Goal: Communication & Community: Answer question/provide support

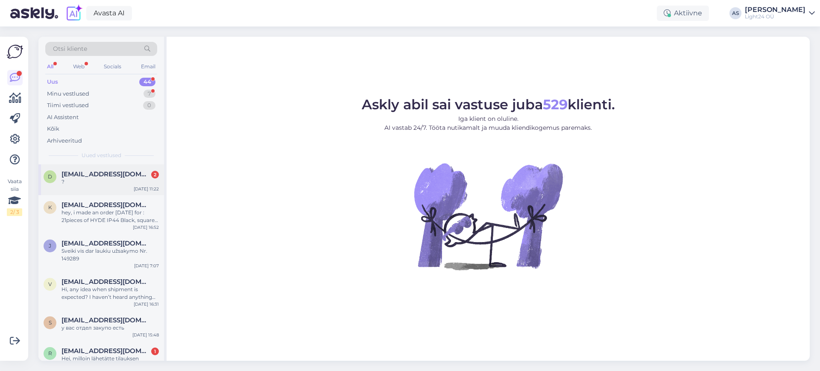
click at [113, 175] on span "[EMAIL_ADDRESS][DOMAIN_NAME]" at bounding box center [105, 174] width 89 height 8
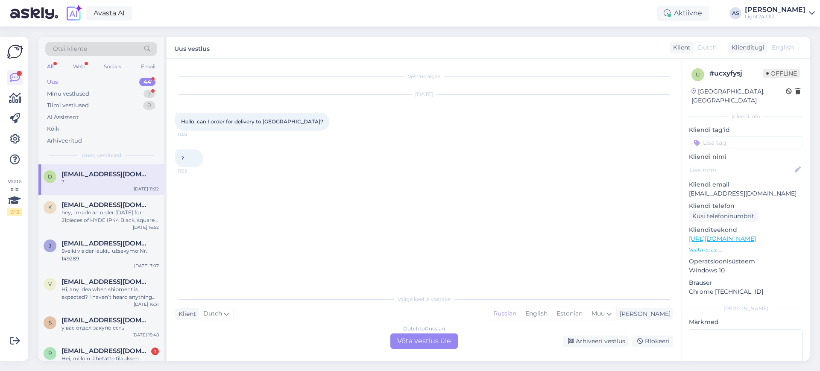
click at [419, 338] on div "Dutch to Russian Võta vestlus üle" at bounding box center [423, 340] width 67 height 15
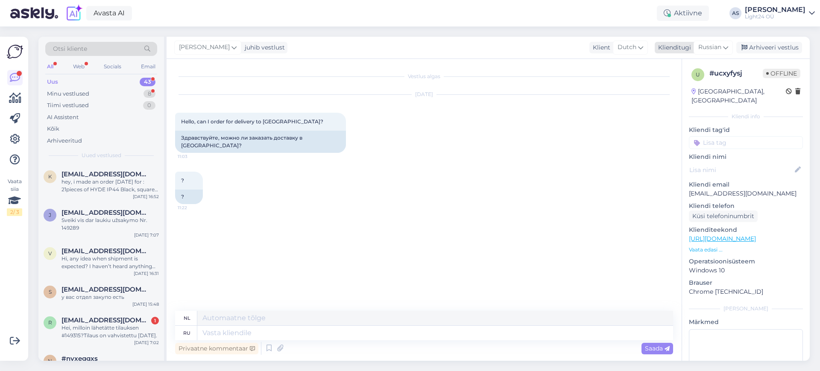
click at [723, 44] on icon at bounding box center [725, 47] width 5 height 9
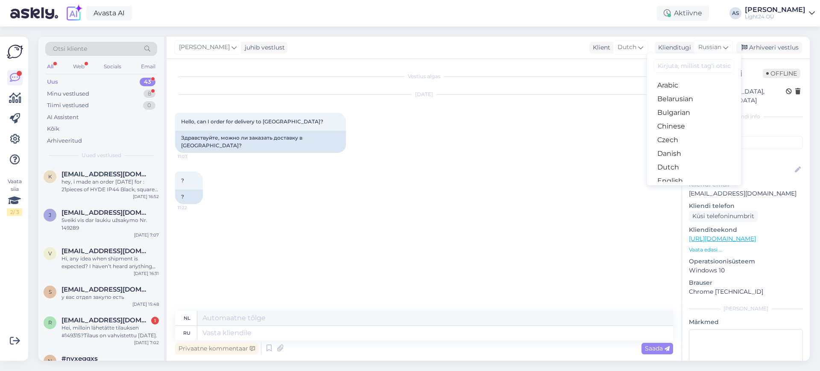
click at [691, 61] on input at bounding box center [694, 65] width 80 height 13
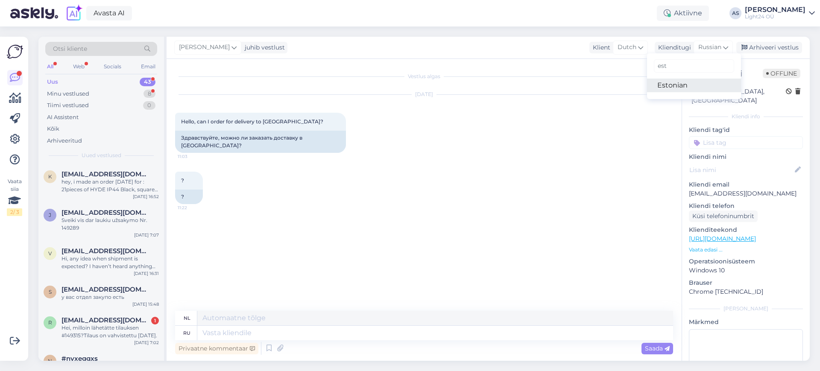
type input "est"
click at [664, 83] on link "Estonian" at bounding box center [694, 86] width 94 height 14
click at [251, 333] on textarea at bounding box center [435, 333] width 476 height 15
type textarea "Tere"
type textarea "Hallo"
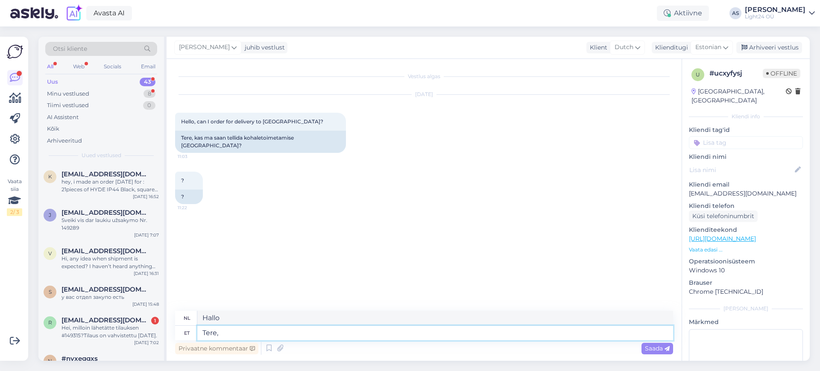
type textarea "Tere,"
type textarea "Hallo,"
type textarea "Tere, saadame i"
type textarea "Hallo, wij sturen"
type textarea "Tere, saadame ikka d"
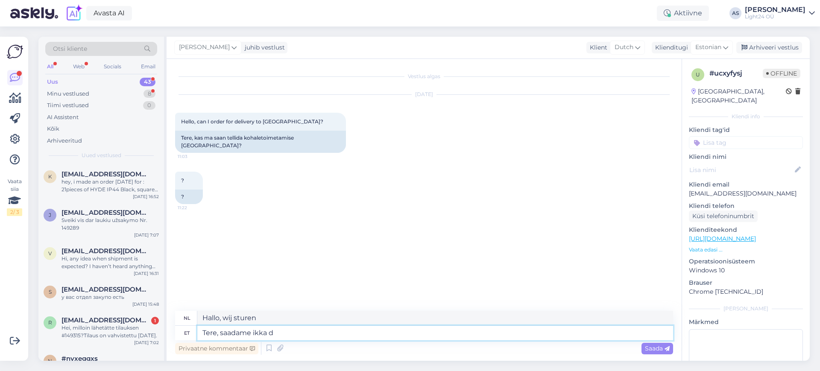
type textarea "Hallo, wij verzenden nog steeds."
type textarea "Tere, saadame"
type textarea "Hallo, wij sturen"
type textarea "Tere, saadame üle t"
type textarea "Hallo, wij sturen het door."
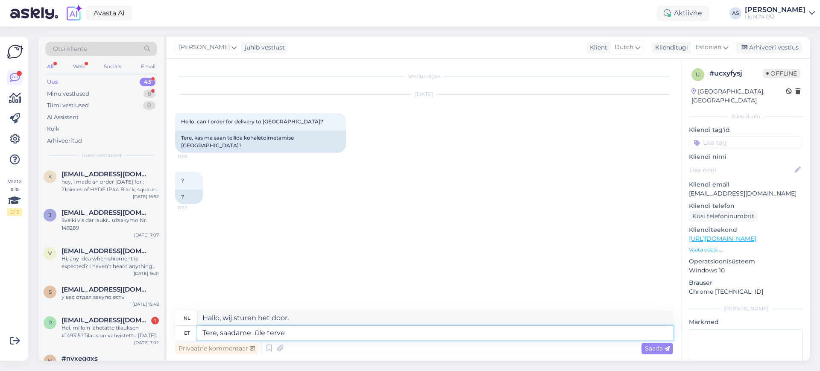
type textarea "Tere, saadame üle terve"
type textarea "Hallo, we sturen het in zijn geheel op."
type textarea "Tere, saadame üle terve Euroopa"
type textarea "Hallo, wij verzenden naar heel [GEOGRAPHIC_DATA]."
type textarea "Tere, saadame üle terve Euroopa"
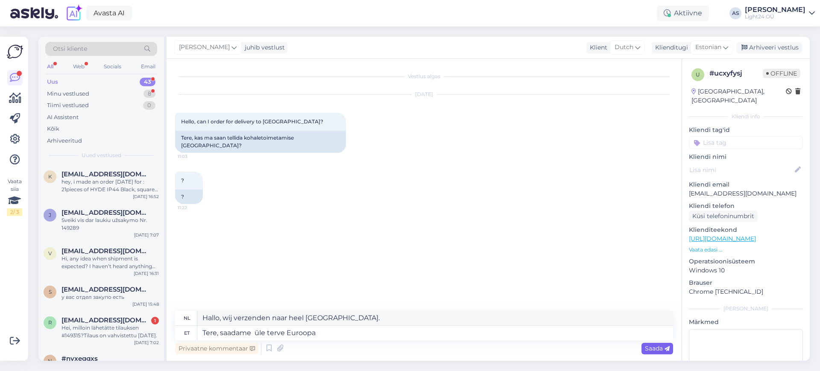
click at [659, 347] on span "Saada" at bounding box center [657, 348] width 25 height 8
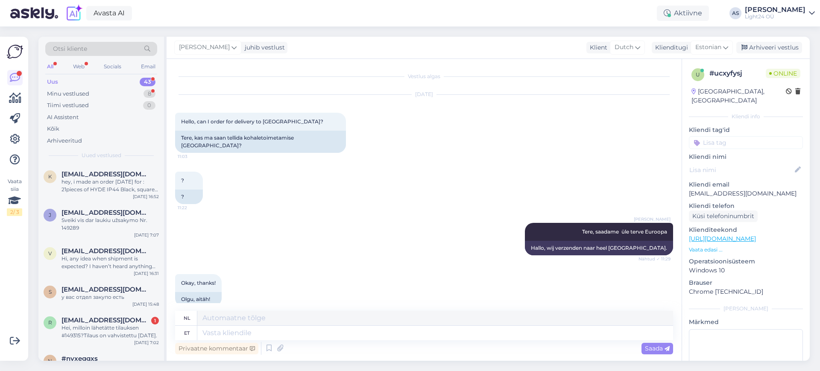
scroll to position [123, 0]
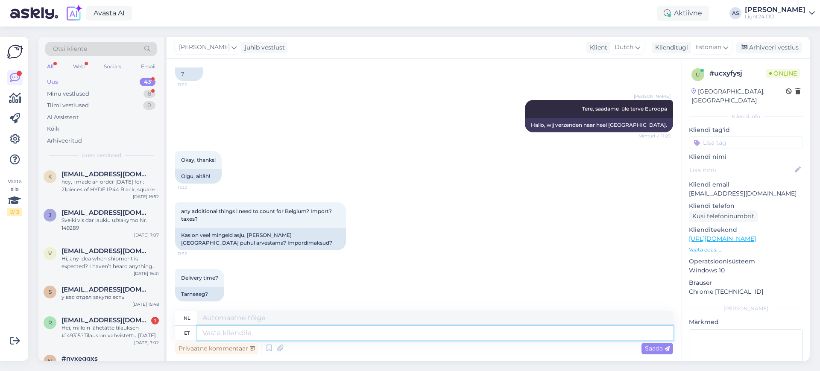
click at [238, 330] on textarea at bounding box center [435, 333] width 476 height 15
type textarea "makse"
type textarea "betaling"
type textarea "makse ei o"
type textarea "betalingsnummer"
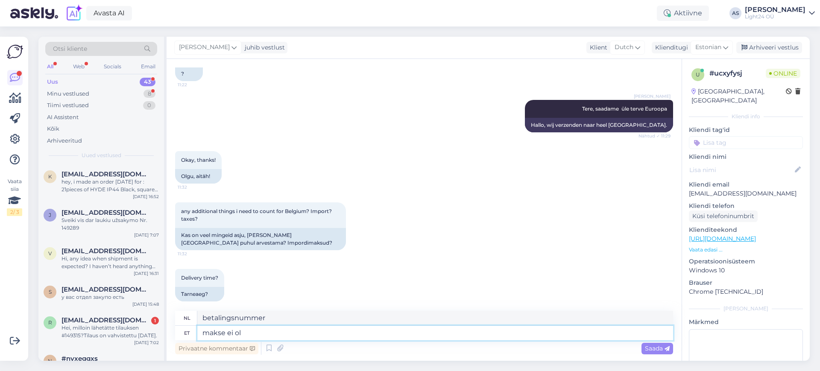
type textarea "makse ei ole"
type textarea "er is geen betaling"
type textarea "makse ei ole."
type textarea "er is geen betaling."
type textarea "makse ei ole. tarneaeg s"
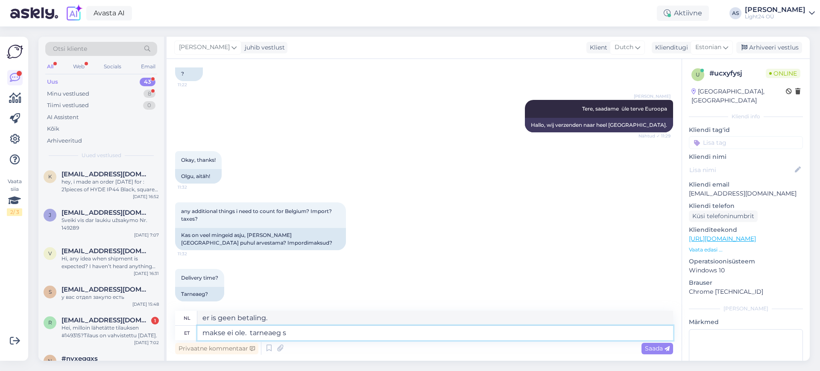
type textarea "geen betaling. levertijd"
type textarea "makse ei ole. tarneaeg sõltub"
type textarea "geen betaling. levertijd afhankelijk"
type textarea "makse ei ole. tarneaeg sõltub tootjast"
type textarea "geen betaling. levertijd is afhankelijk van [PERSON_NAME]"
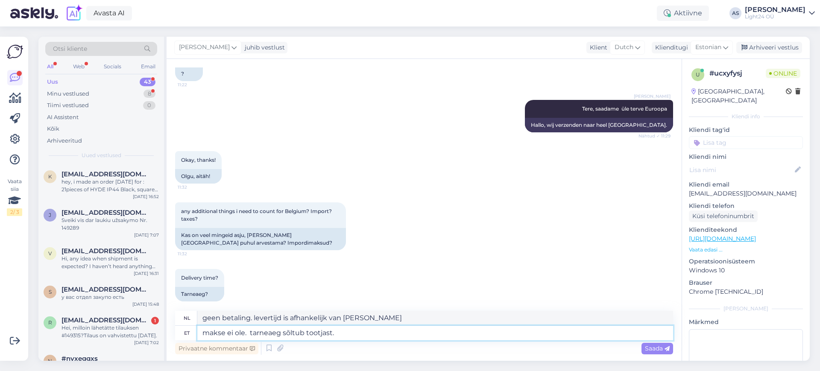
type textarea "makse ei ole. tarneaeg sõltub tootjast. a"
type textarea "Er is geen betaling nodig. De levertijd is afhankelijk van [PERSON_NAME]."
type textarea "makse ei ole. tarneaeg sõltub tootjast. aga ig"
type textarea "er is geen betaling. levertijd is afhankelijk van [PERSON_NAME]. maar"
type textarea "makse ei ole. tarneaeg sõltub tootjast. aga iga t"
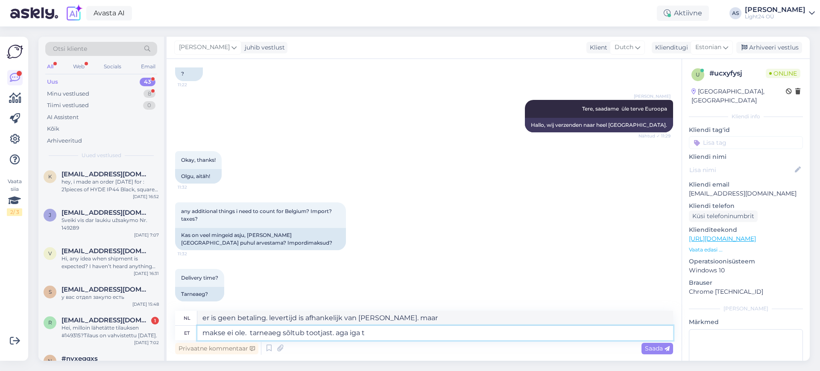
type textarea "er is geen betaling. De levertijd is afhankelijk van [PERSON_NAME]. maar [PERSO…"
type textarea "makse ei ole. tarneaeg sõltub tootjast. aga iga toote j"
type textarea "er is geen betaling. De levertijd is afhankelijk van [PERSON_NAME]. maar elk pr…"
type textarea "makse ei ole. tarneaeg sõltub tootjast. aga iga toote juures o"
type textarea "er is geen betaling. De levertijd is afhankelijk van [PERSON_NAME]. Maar voor e…"
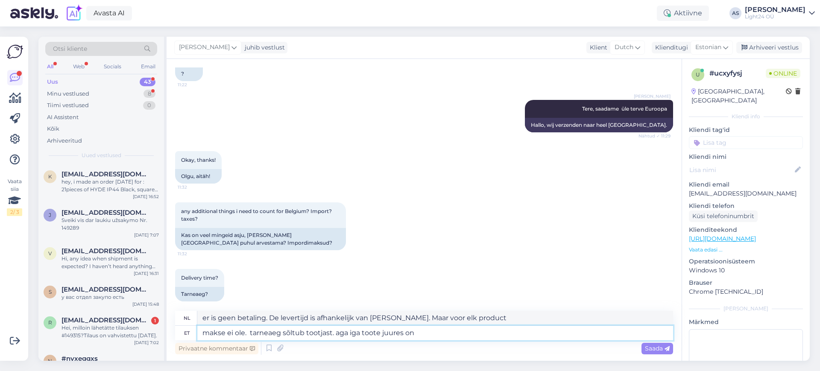
type textarea "makse ei ole. tarneaeg sõltub tootjast. aga iga toote juures on s"
type textarea "er is geen betaling. De levertijd is afhankelijk van [PERSON_NAME]. maar elk pr…"
type textarea "makse ei ole. tarneaeg sõltub tootjast. aga iga toote juures on see"
type textarea "er is geen betaling. De levertijd is afhankelijk van [PERSON_NAME]. Maar voor e…"
type textarea "makse ei ole. tarneaeg sõltub tootjast. aga iga toote juures on see [PERSON_NAM…"
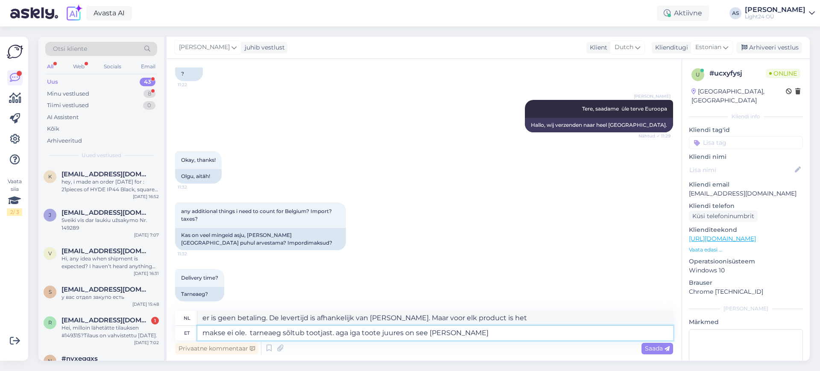
type textarea "er is geen betaling. De levertijd is afhankelijk van [PERSON_NAME]. maar elk pr…"
type textarea "makse ei ole. tarneaeg sõltub tootjast. aga iga toote juures on see märgitud"
type textarea "er is geen betaling. levertijd is afhankelijk van [PERSON_NAME]. maar [PERSON_N…"
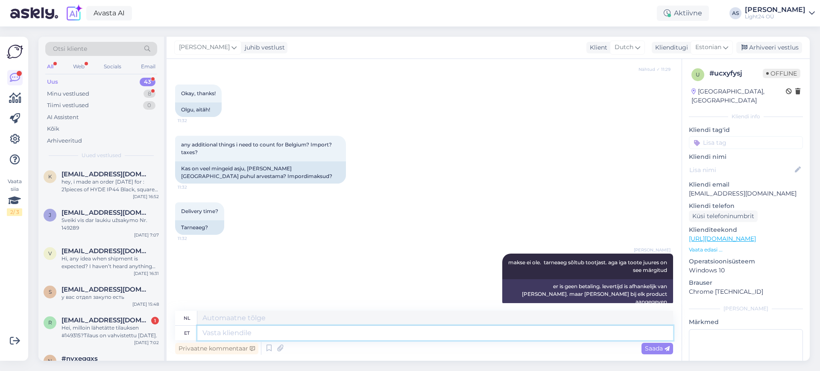
scroll to position [241, 0]
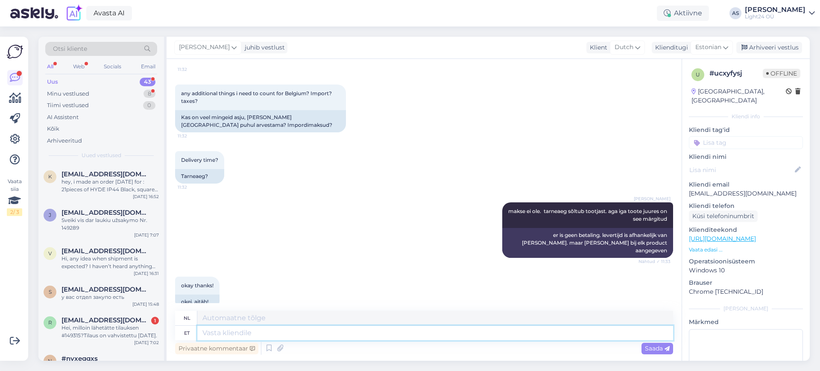
click at [465, 335] on textarea at bounding box center [435, 333] width 476 height 15
